Goal: Transaction & Acquisition: Purchase product/service

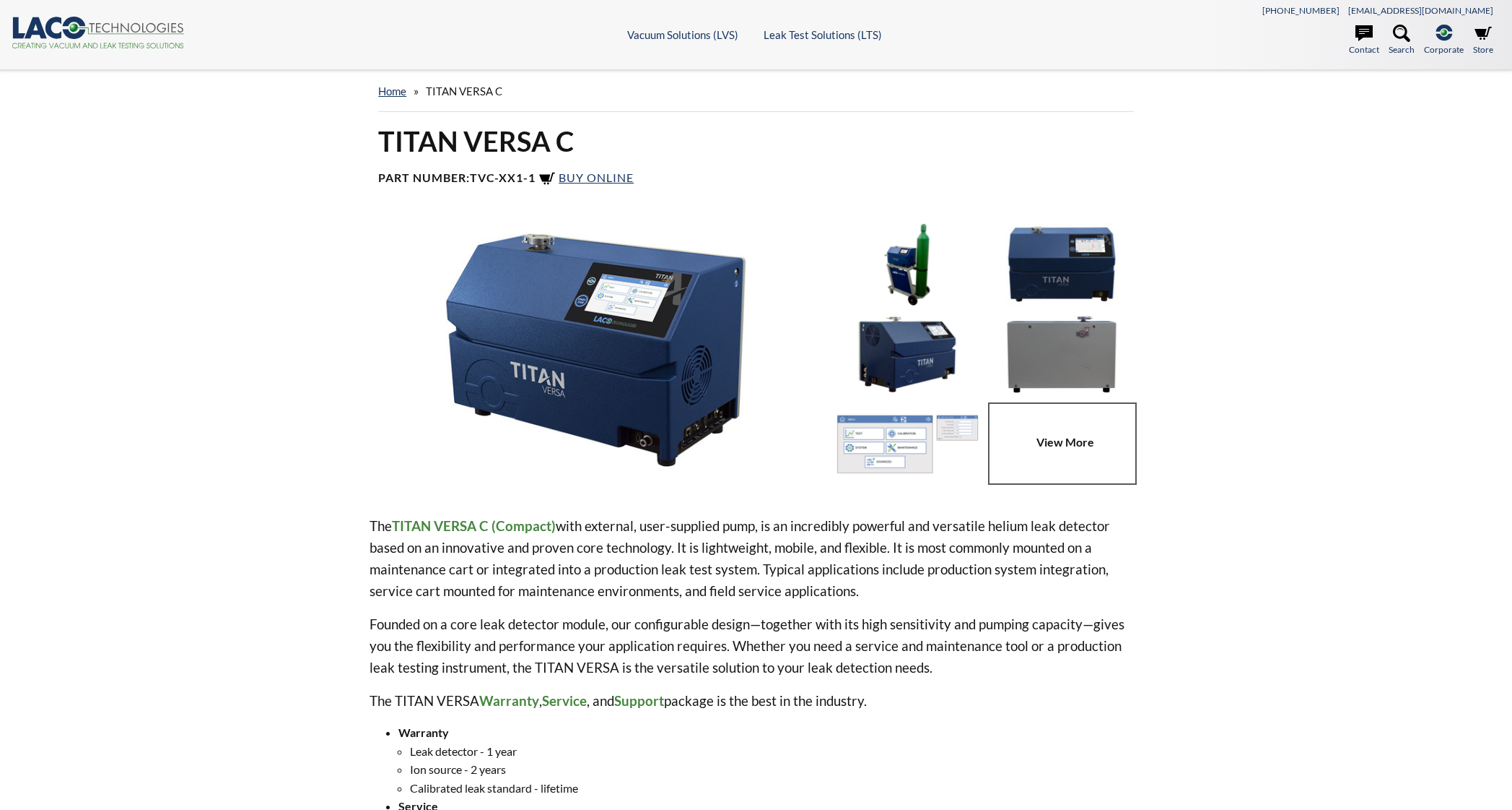
click at [924, 359] on img at bounding box center [908, 353] width 147 height 82
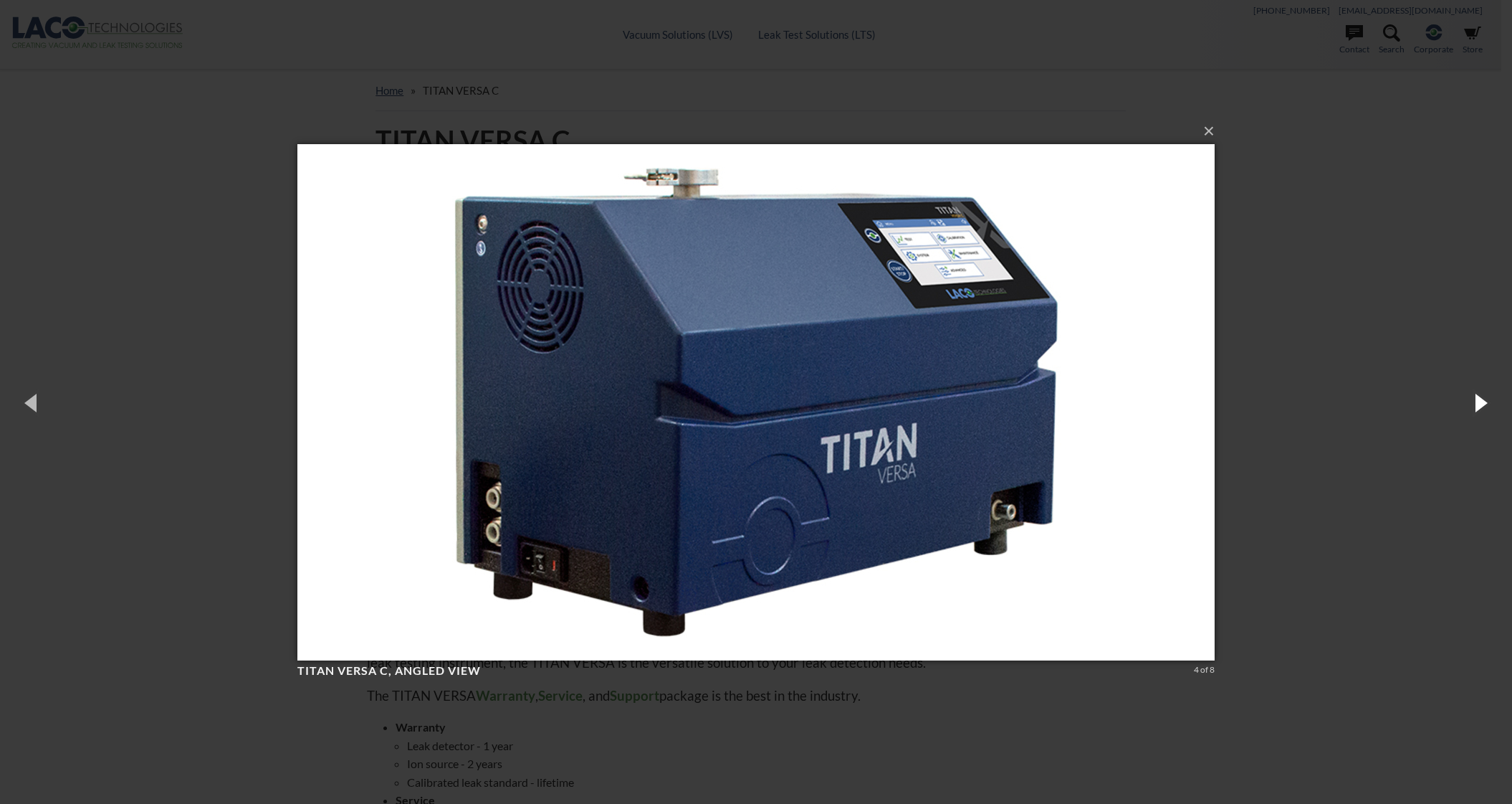
click at [1482, 418] on button "button" at bounding box center [1479, 402] width 65 height 79
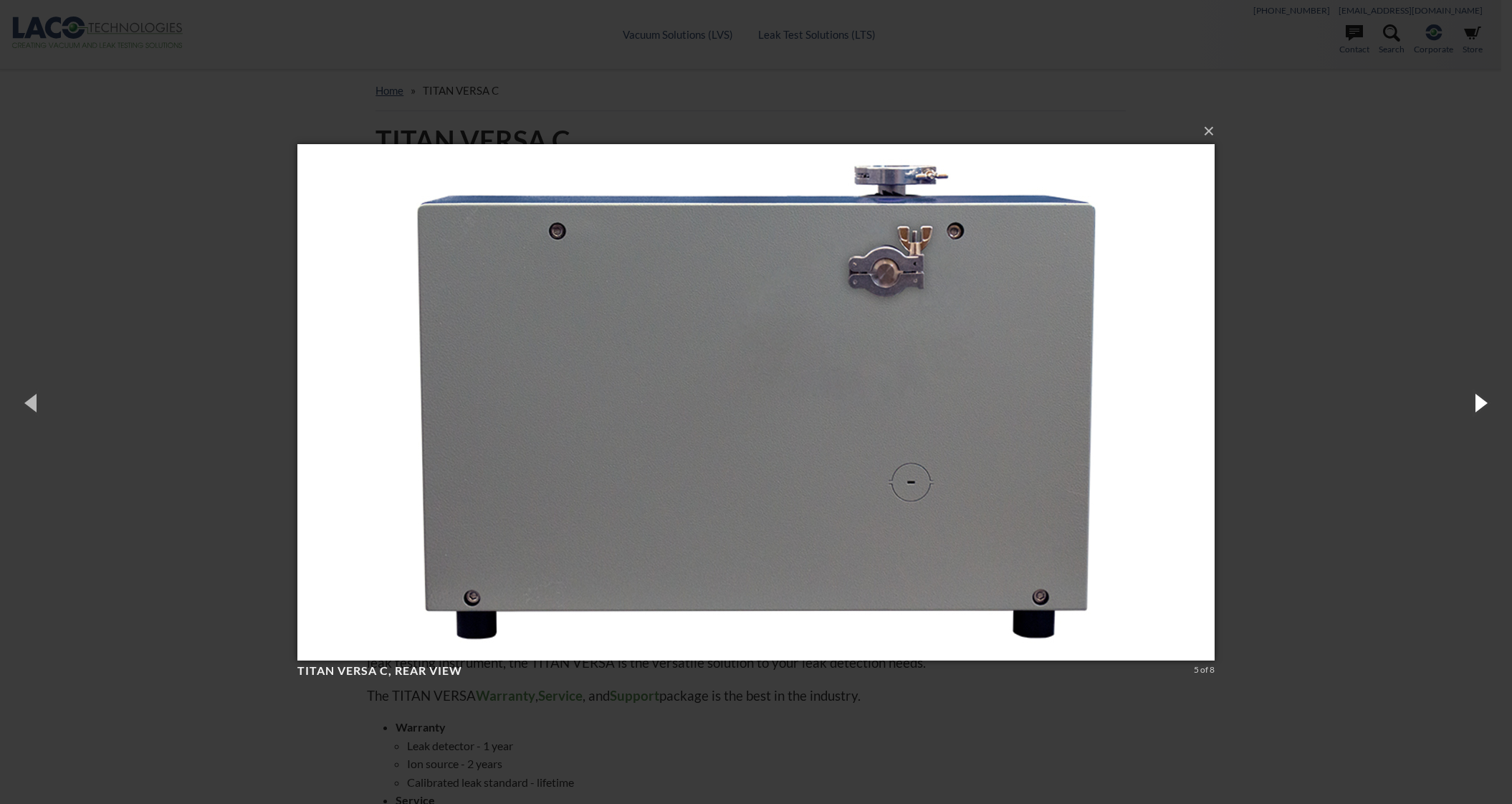
click at [1482, 418] on button "button" at bounding box center [1479, 402] width 65 height 79
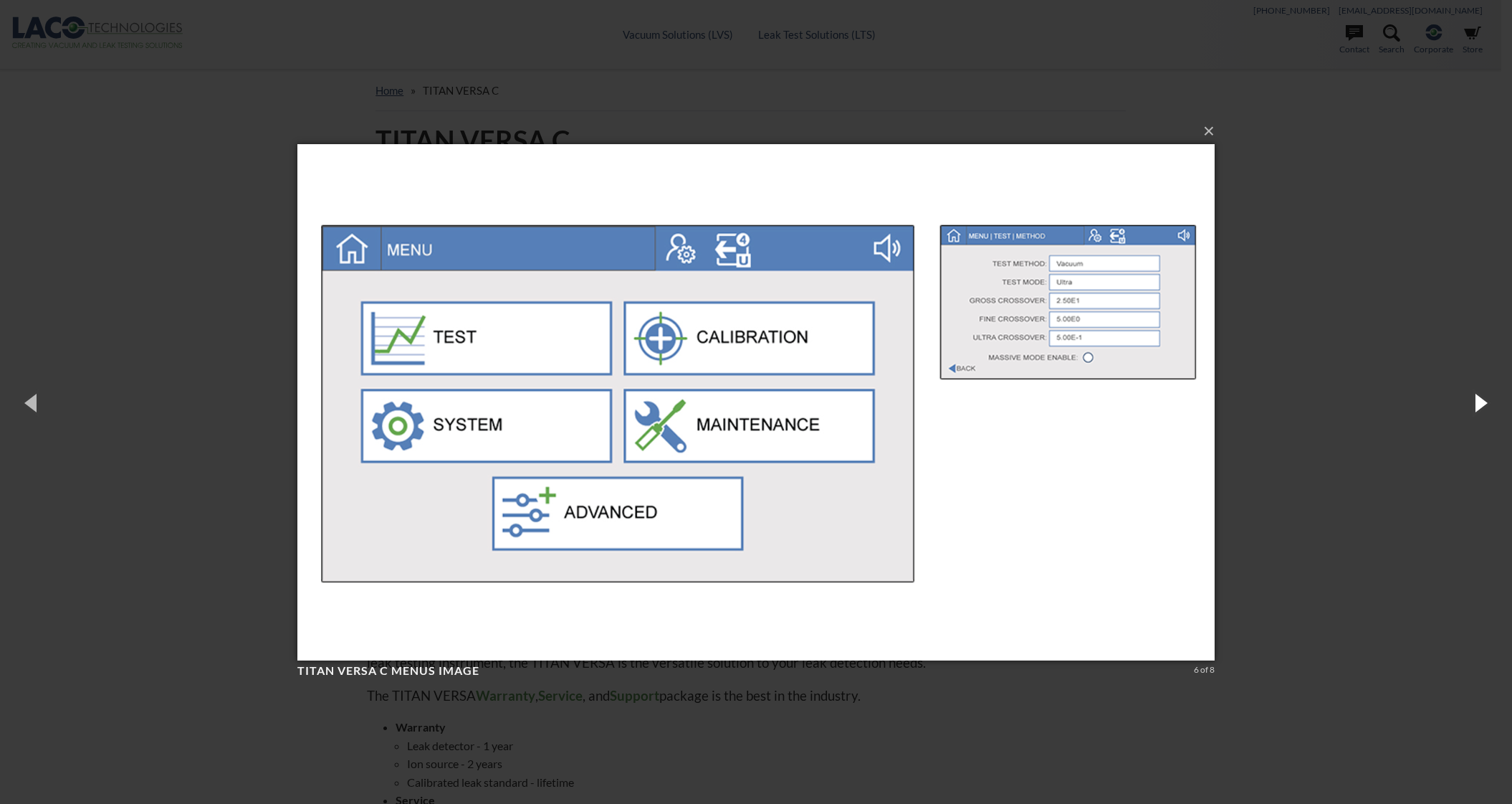
click at [1482, 418] on button "button" at bounding box center [1479, 402] width 65 height 79
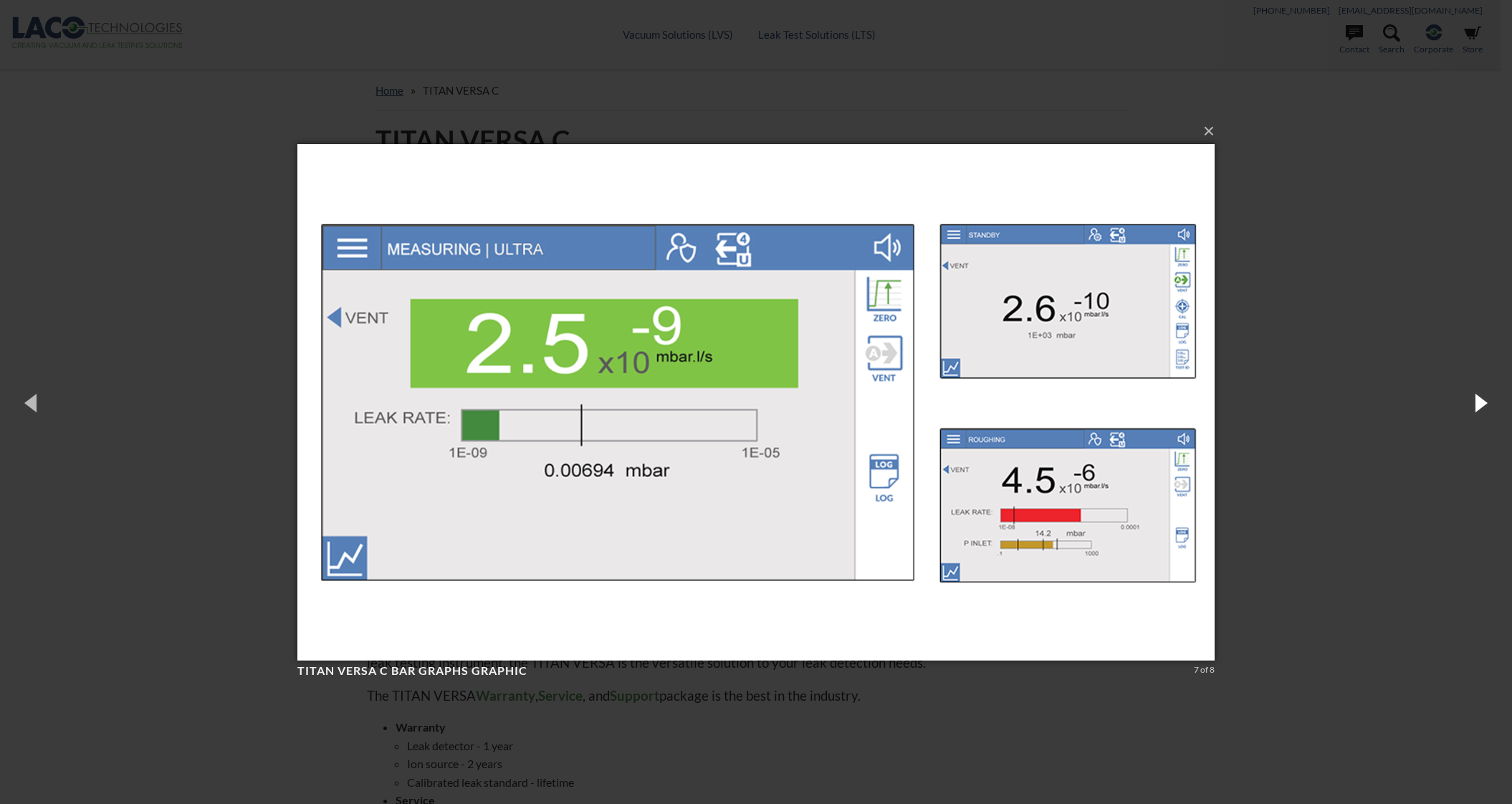
click at [1482, 418] on button "button" at bounding box center [1479, 402] width 65 height 79
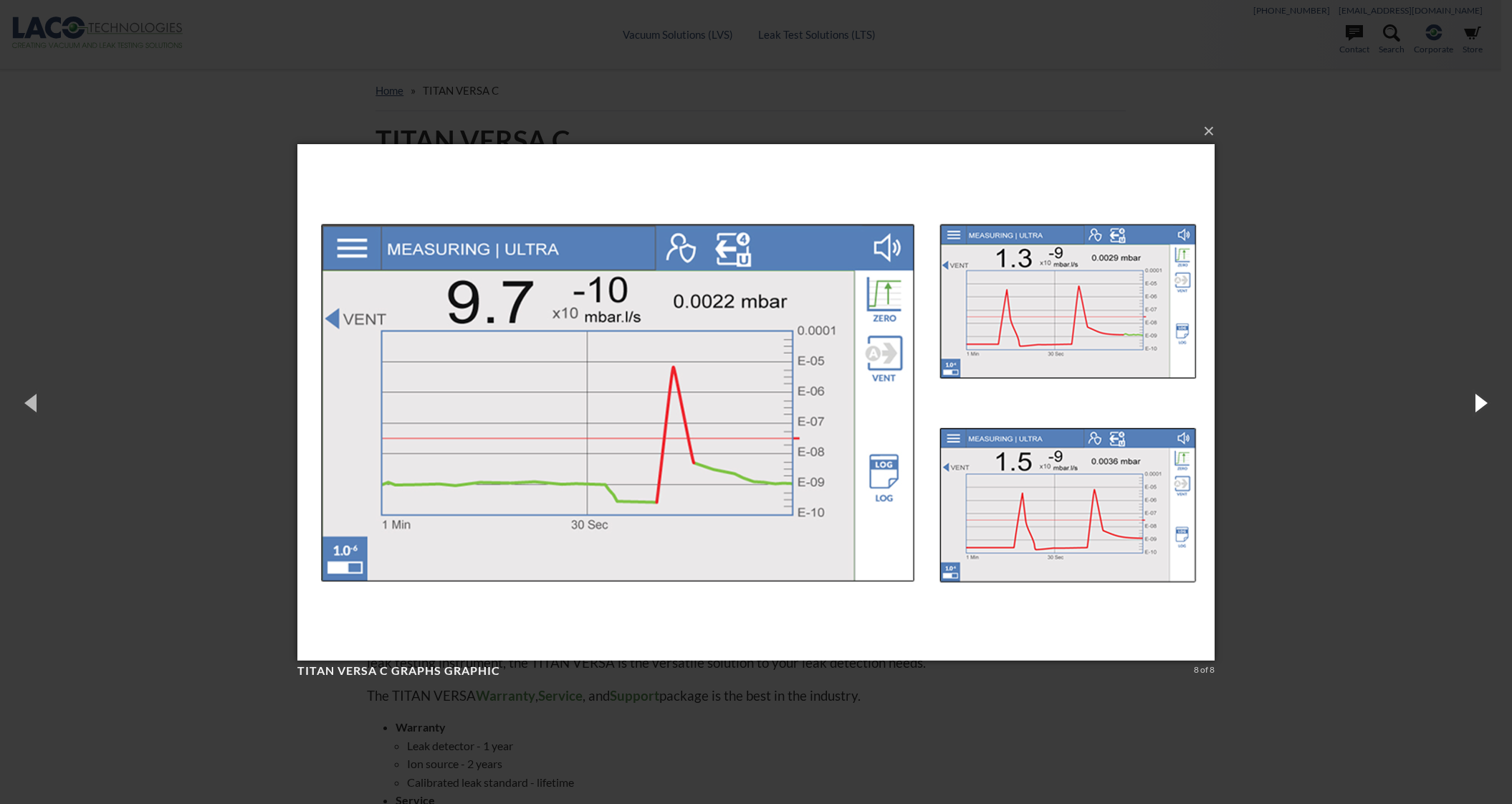
click at [1482, 418] on button "button" at bounding box center [1479, 402] width 65 height 79
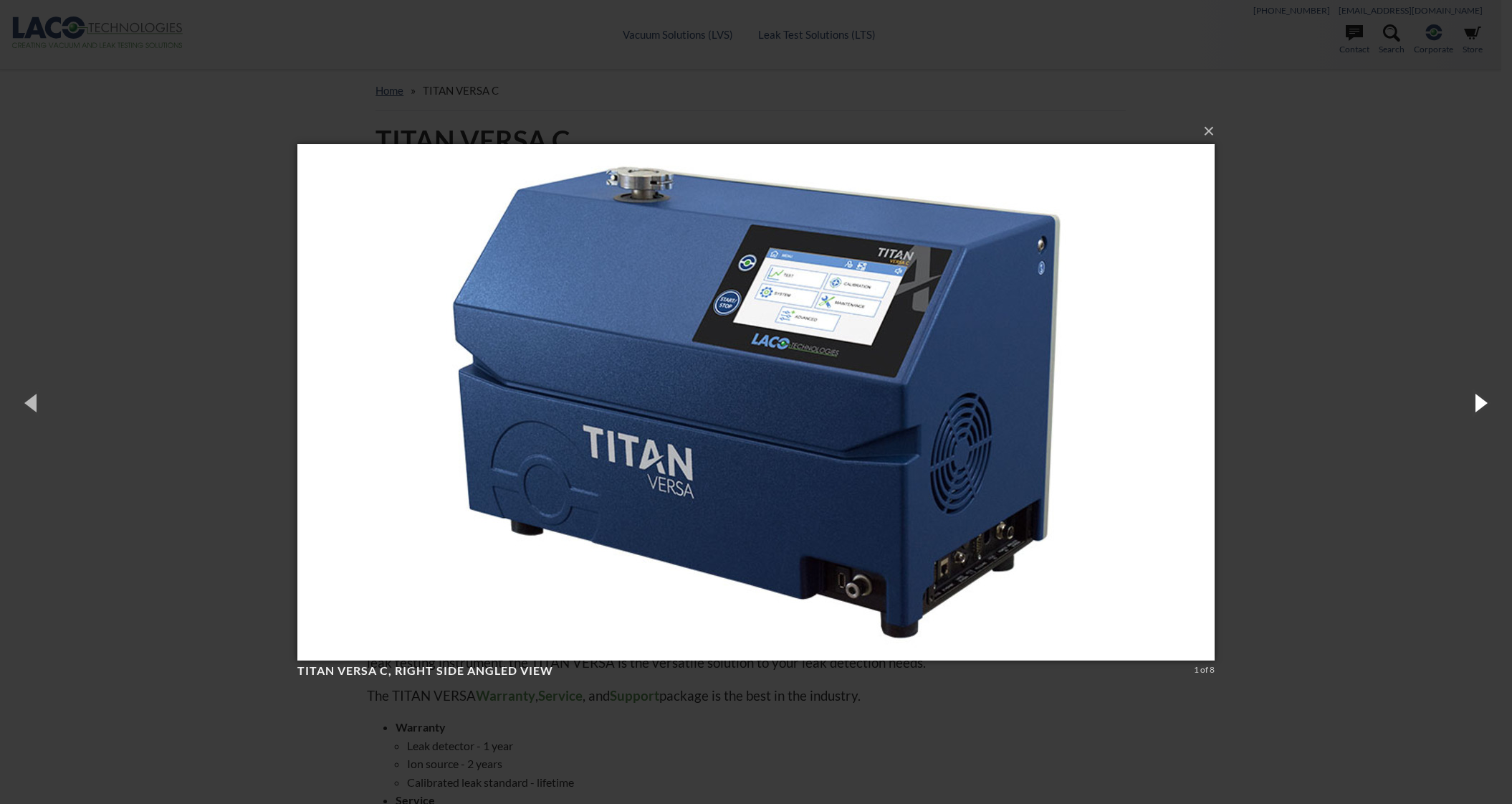
click at [1482, 418] on button "button" at bounding box center [1479, 402] width 65 height 79
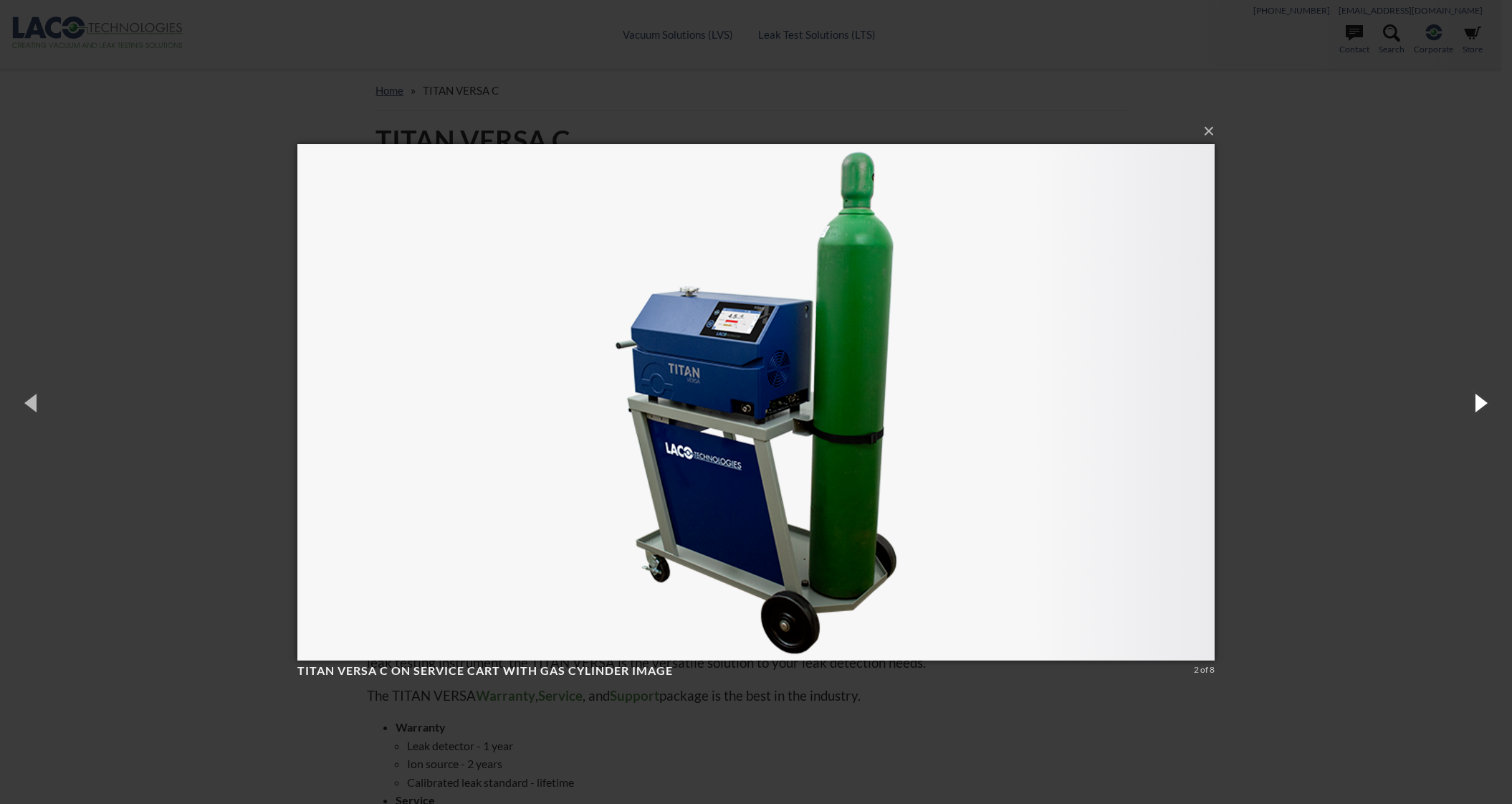
drag, startPoint x: 1482, startPoint y: 418, endPoint x: 1437, endPoint y: 373, distance: 63.6
click at [1437, 373] on div "× TITAN VERSA C on Service Cart with Gas Cylinder image 2 of 8 Loading..." at bounding box center [756, 402] width 1512 height 804
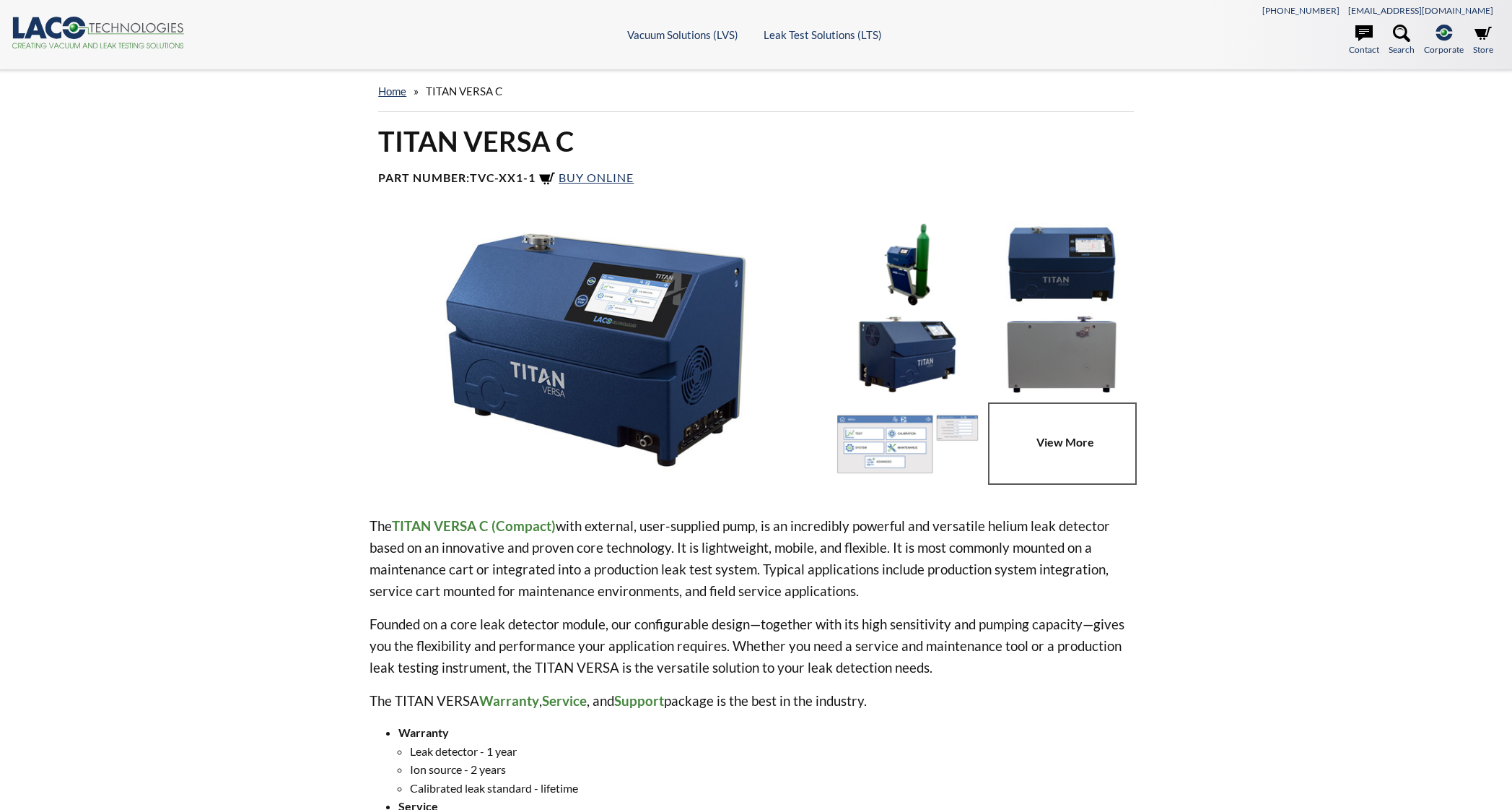
click at [854, 381] on img at bounding box center [908, 353] width 147 height 82
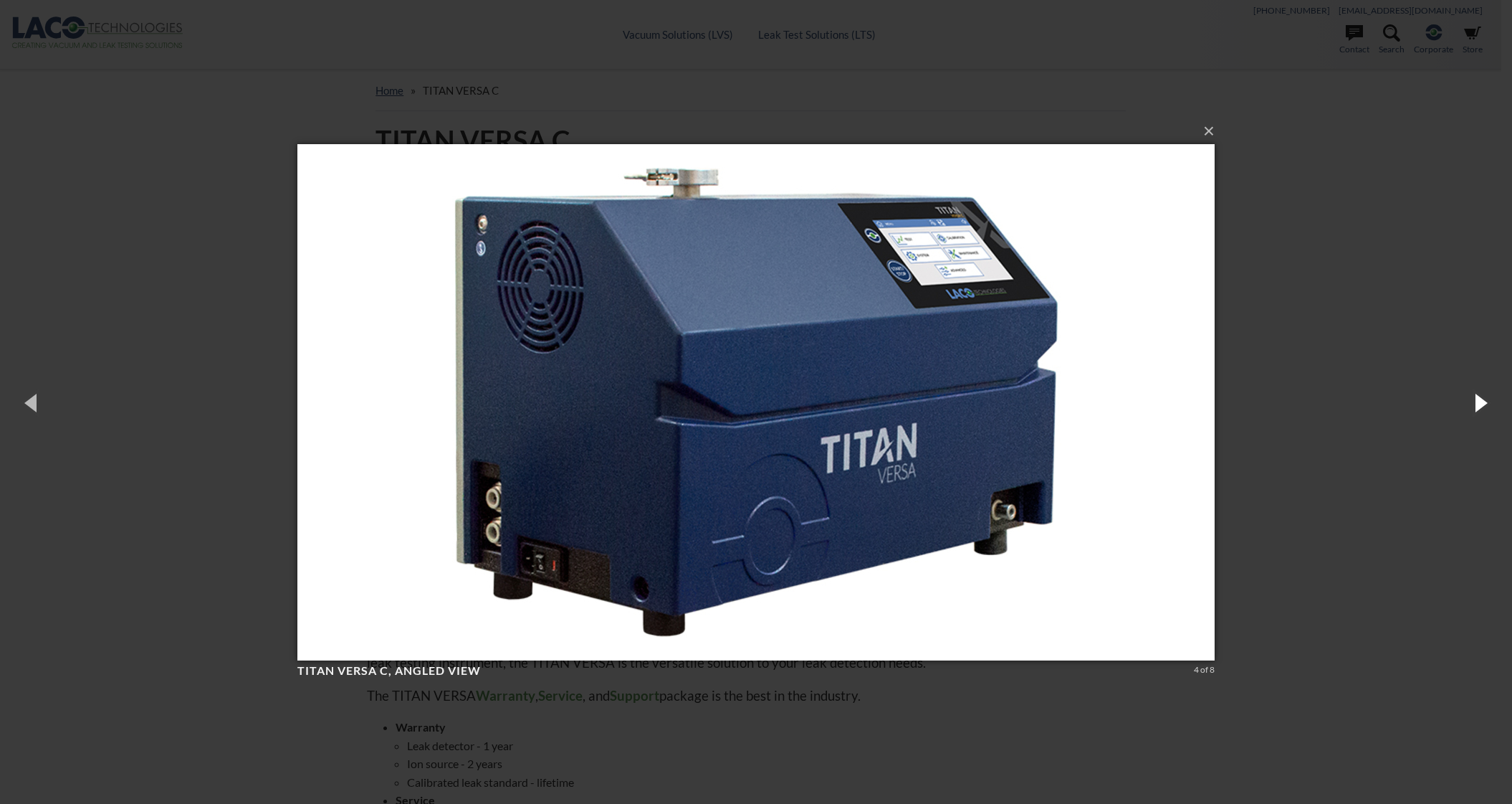
click at [1478, 408] on button "button" at bounding box center [1479, 402] width 65 height 79
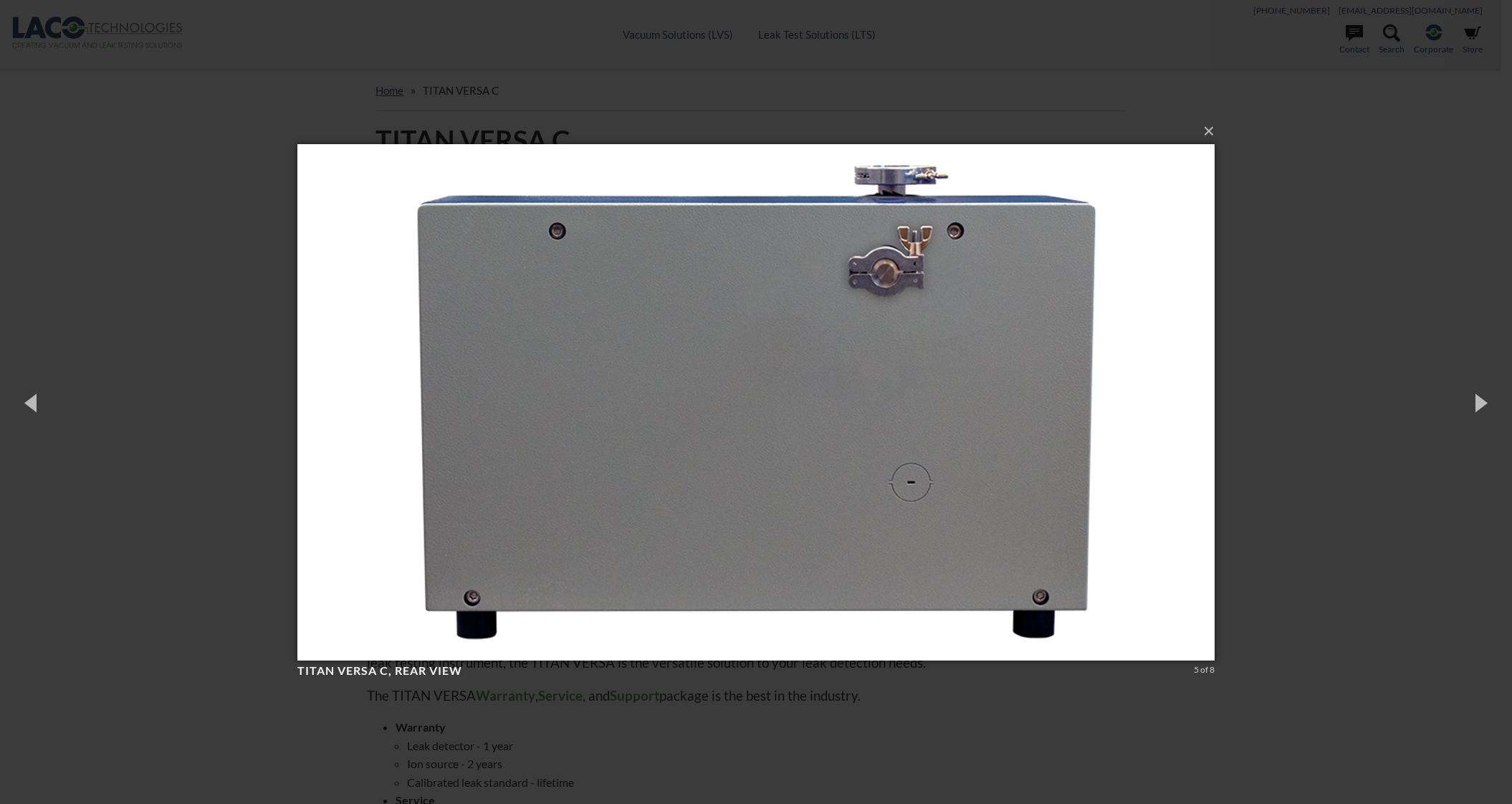
click at [1404, 397] on div "× TITAN VERSA C, rear view 5 of 8 Loading..." at bounding box center [756, 402] width 1512 height 804
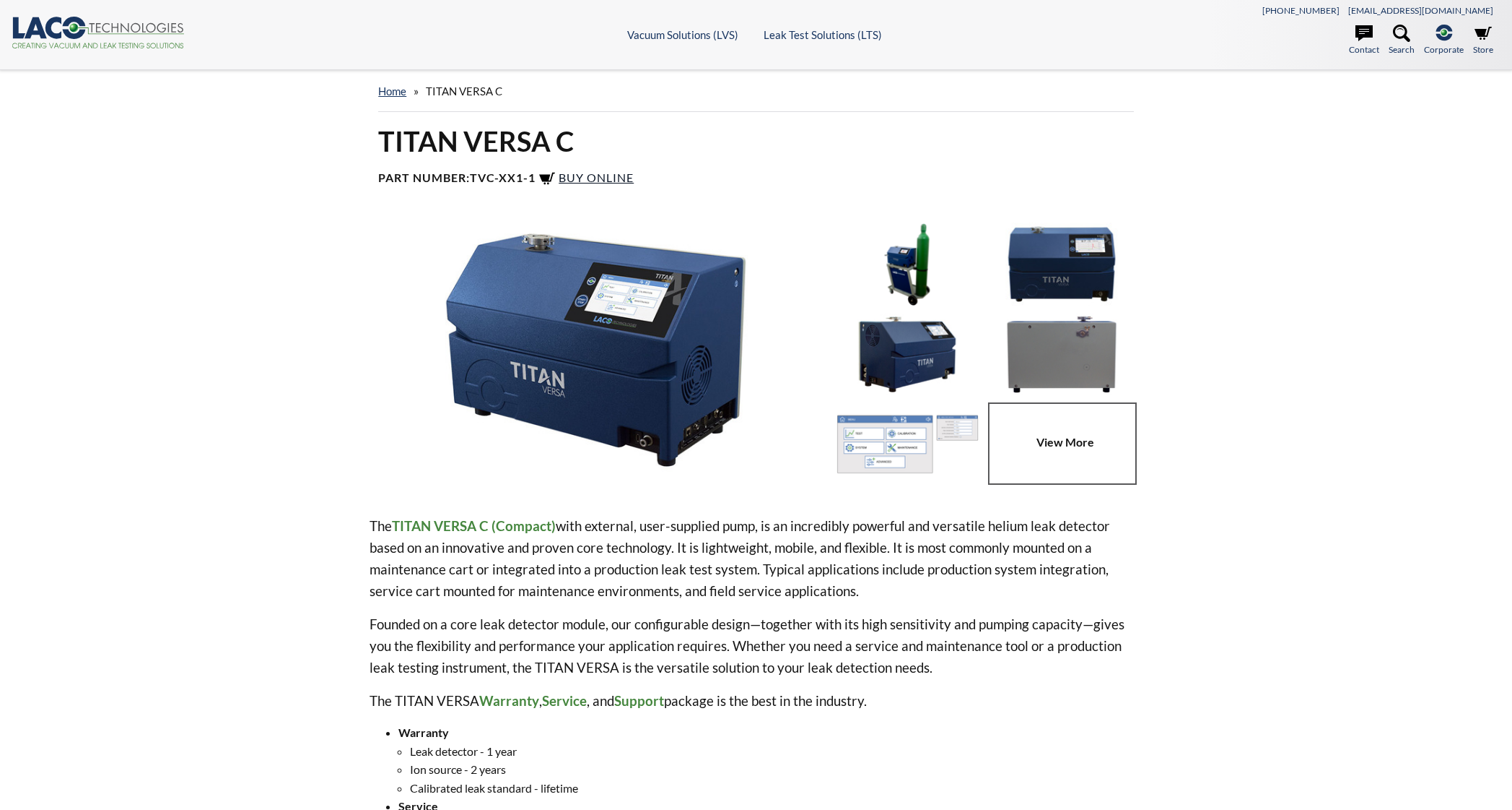
click at [589, 172] on span "Buy Online" at bounding box center [596, 177] width 75 height 14
drag, startPoint x: 382, startPoint y: 145, endPoint x: 573, endPoint y: 147, distance: 191.0
click at [573, 147] on h1 "TITAN VERSA C" at bounding box center [756, 141] width 756 height 35
copy h1 "TITAN VERSA C"
select select "Language Translate Widget"
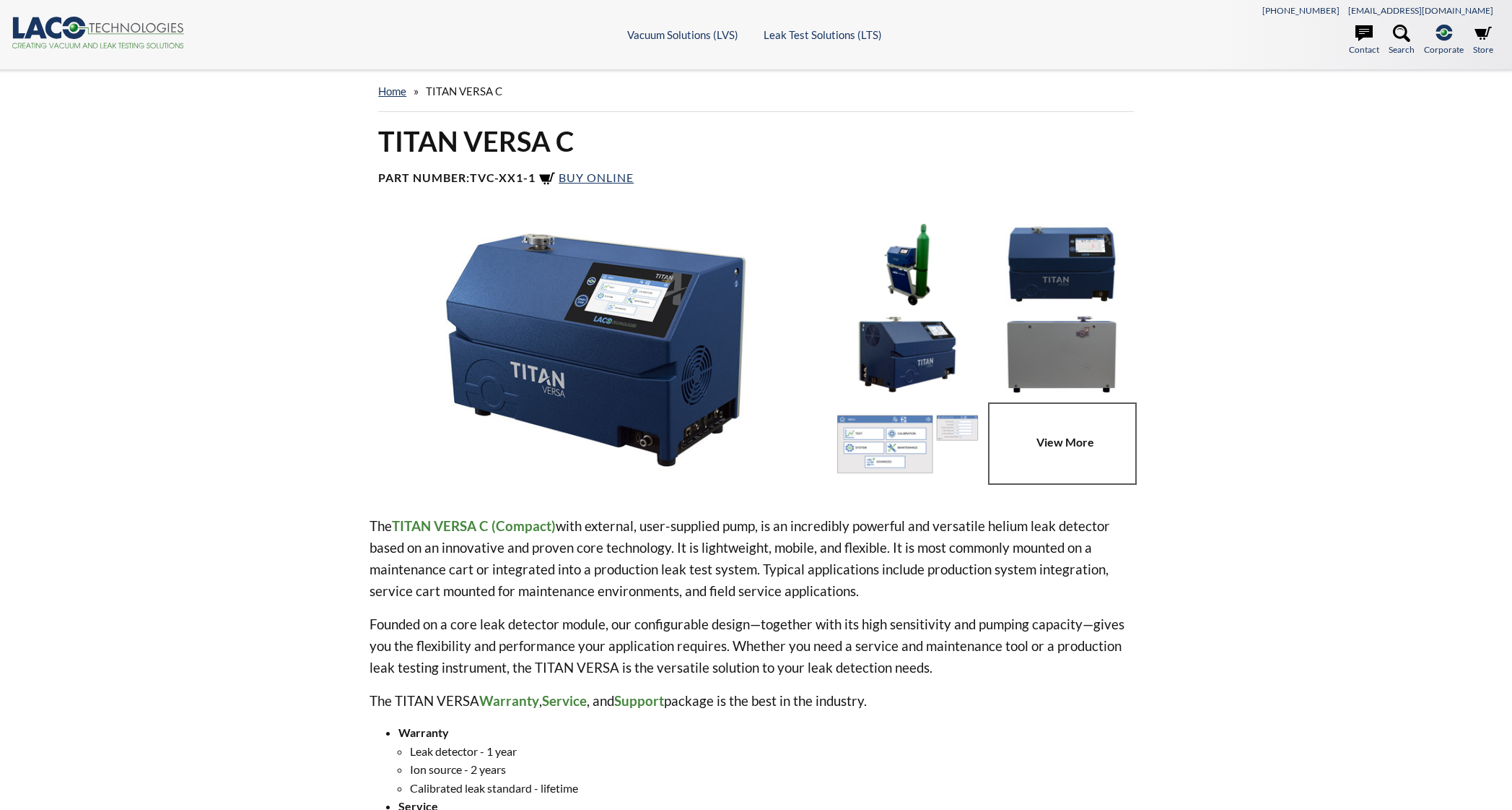
click at [562, 170] on div "TITAN VERSA C Part Number: TVC-XX1-1 Buy Online" at bounding box center [756, 161] width 773 height 76
click at [566, 171] on span "Buy Online" at bounding box center [596, 177] width 75 height 14
click at [569, 175] on span "Buy Online" at bounding box center [596, 177] width 75 height 14
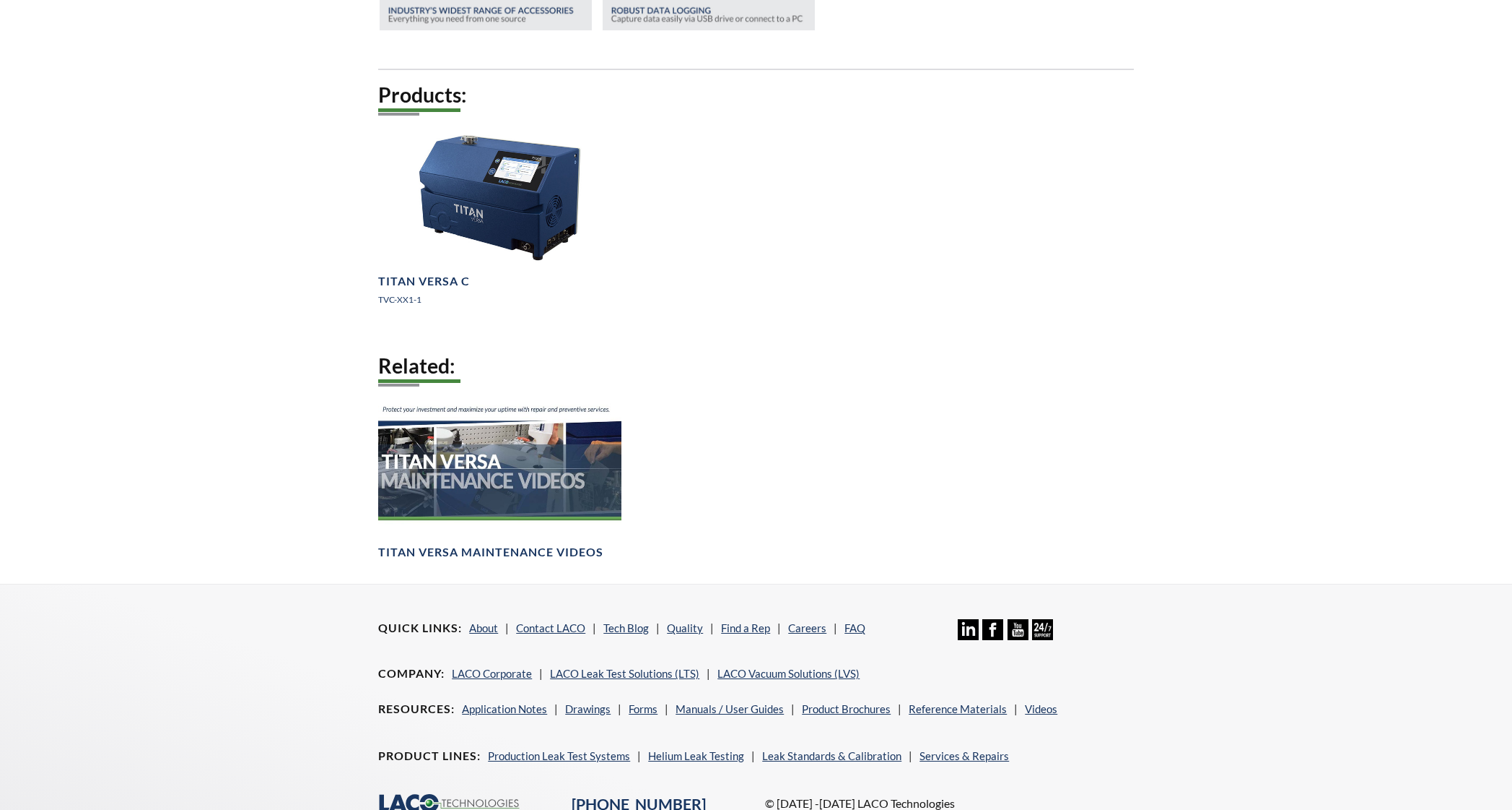
scroll to position [1192, 0]
